Goal: Navigation & Orientation: Find specific page/section

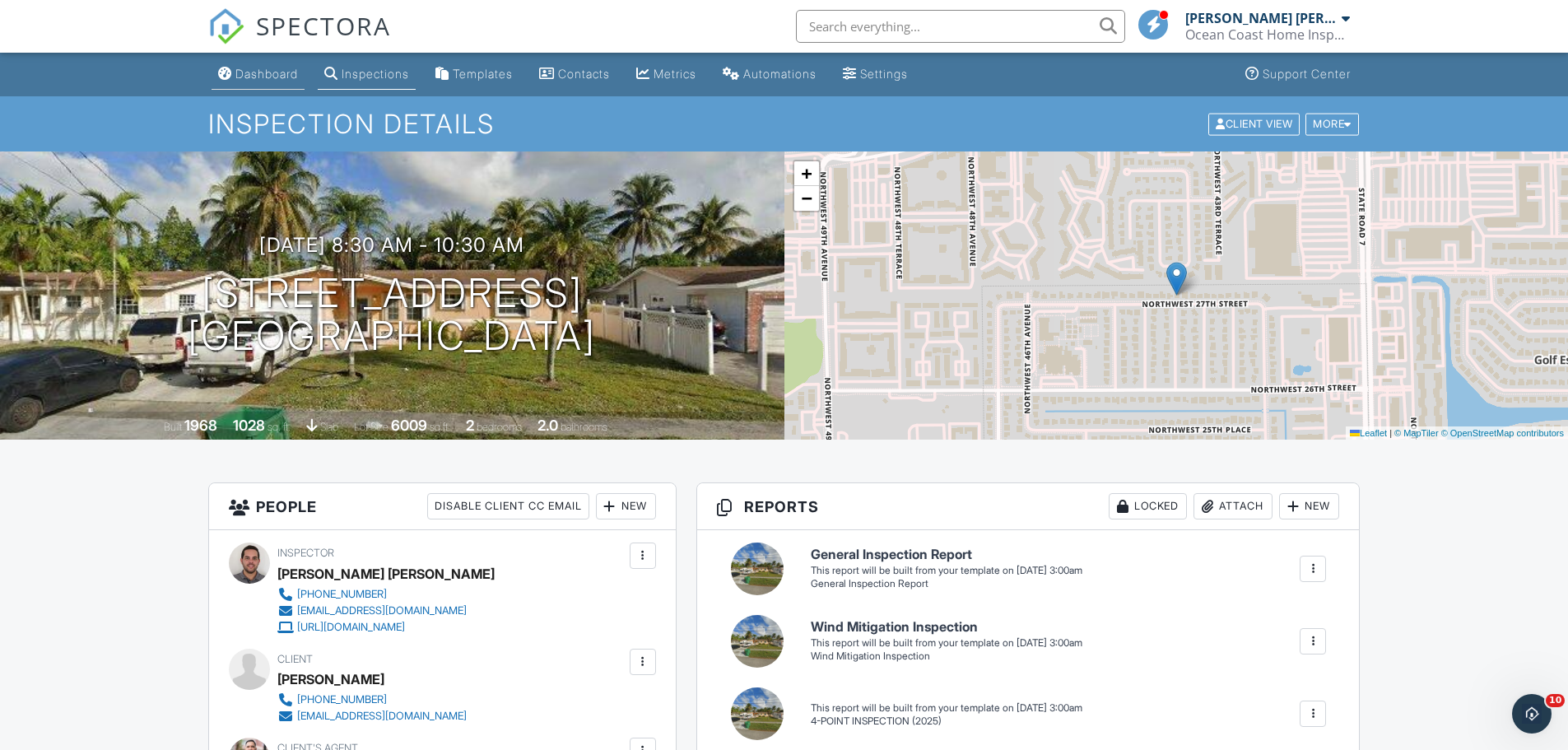
click at [262, 75] on div "Dashboard" at bounding box center [266, 74] width 63 height 14
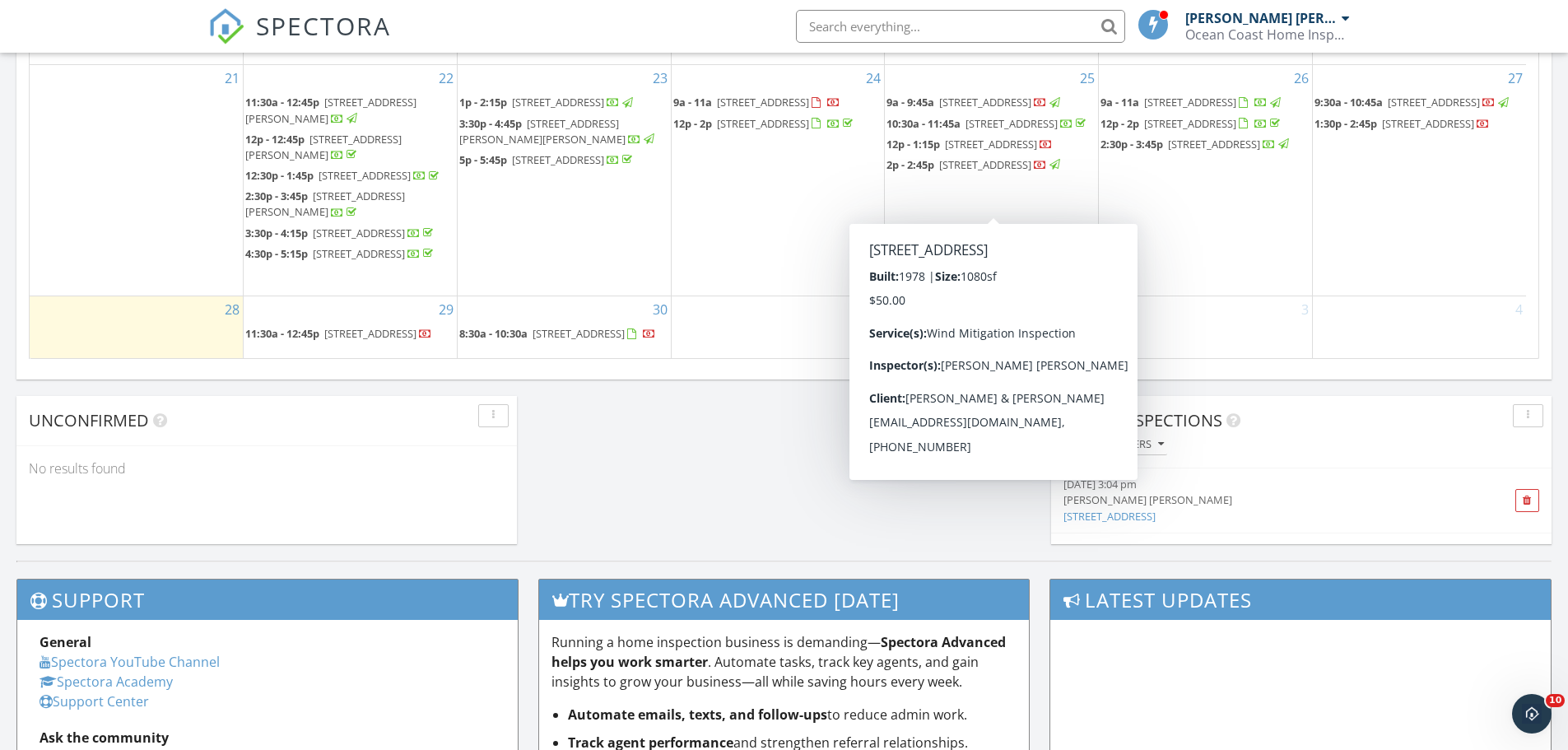
scroll to position [1152, 0]
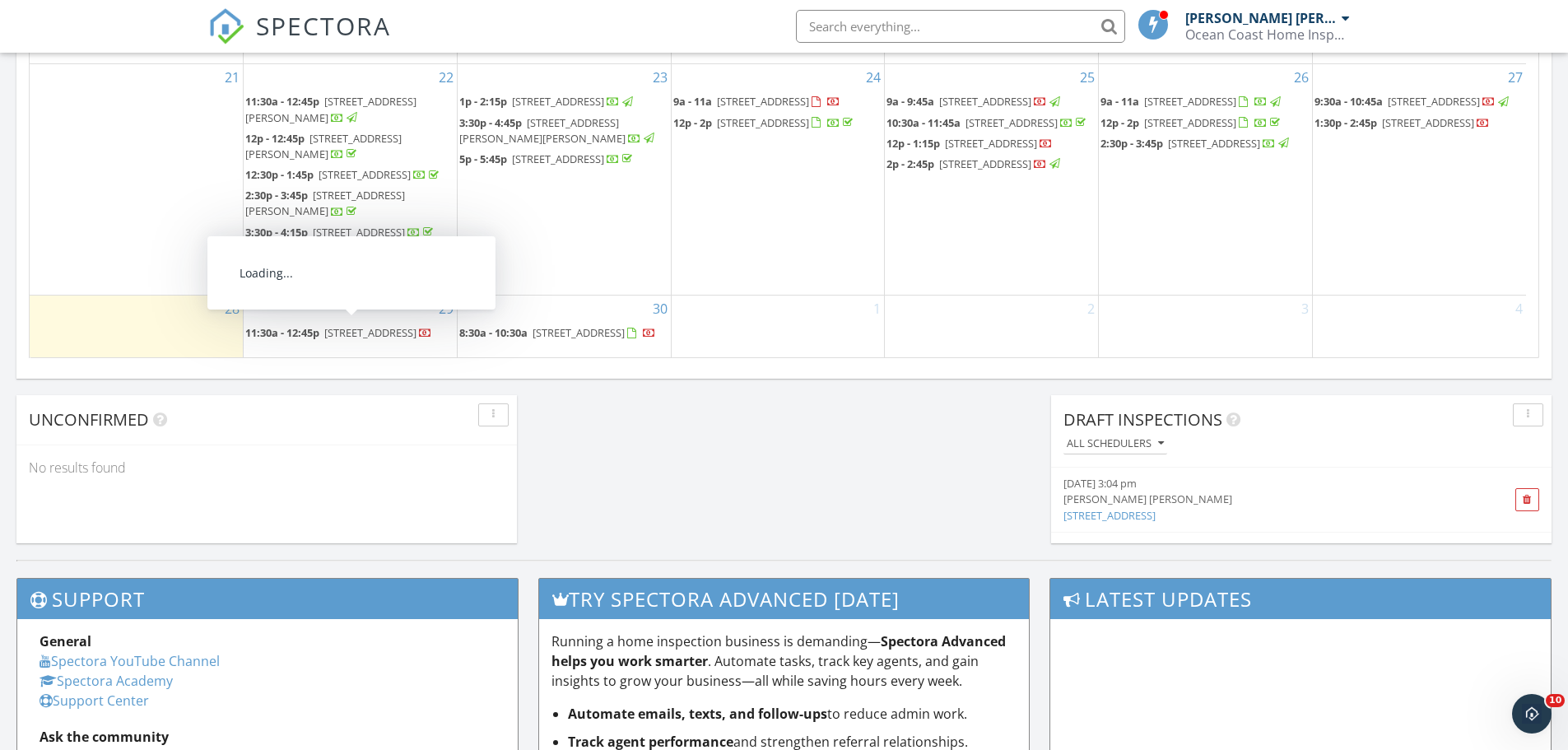
click at [347, 333] on span "[STREET_ADDRESS]" at bounding box center [370, 332] width 92 height 15
